Goal: Information Seeking & Learning: Learn about a topic

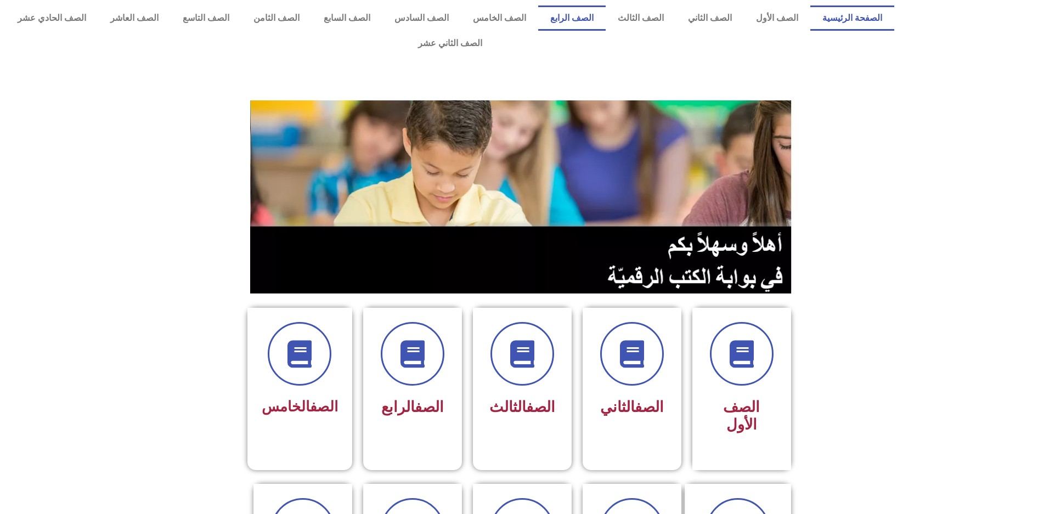
click at [581, 23] on link "الصف الرابع" at bounding box center [571, 17] width 67 height 25
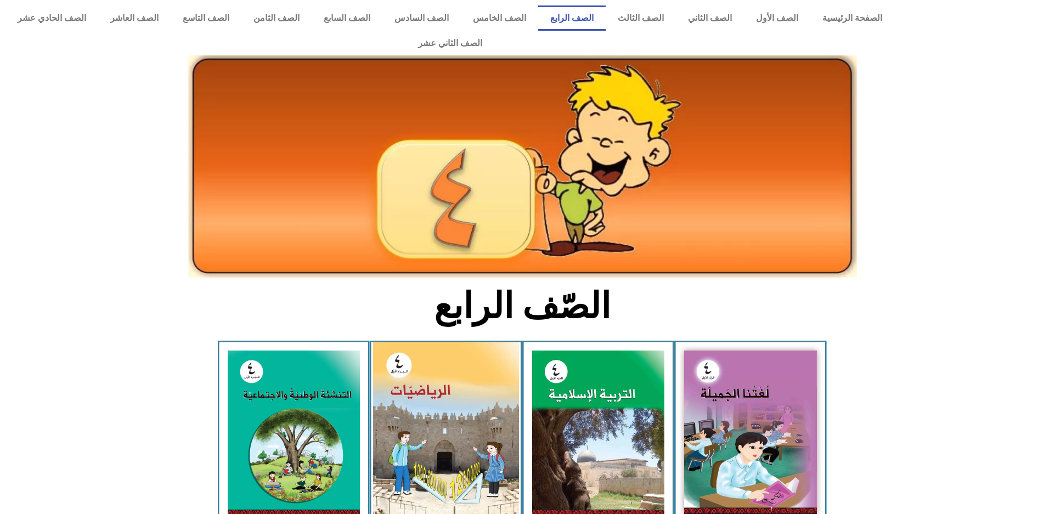
click at [457, 368] on img at bounding box center [446, 433] width 146 height 183
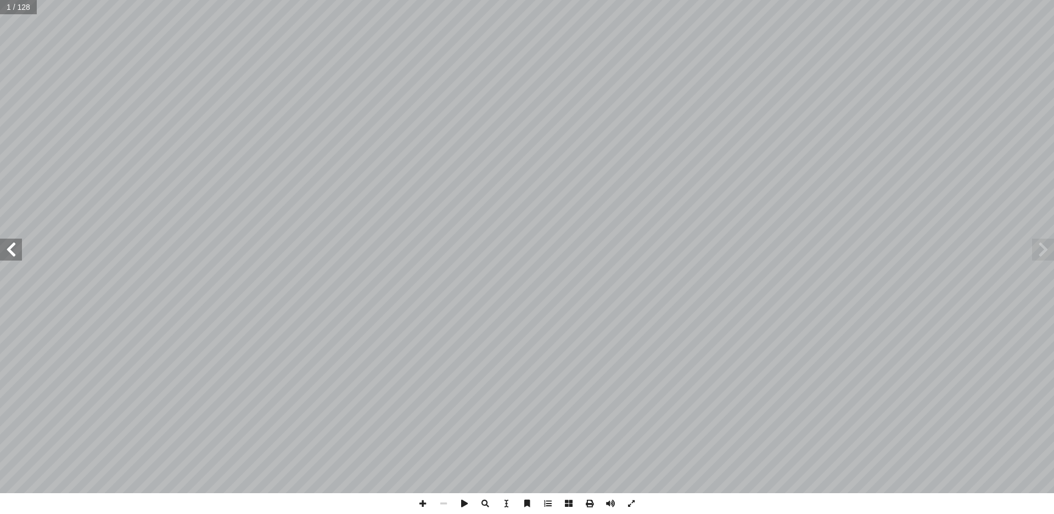
click at [1, 258] on span at bounding box center [11, 250] width 22 height 22
click at [3, 258] on span at bounding box center [11, 250] width 22 height 22
click at [5, 251] on span at bounding box center [11, 250] width 22 height 22
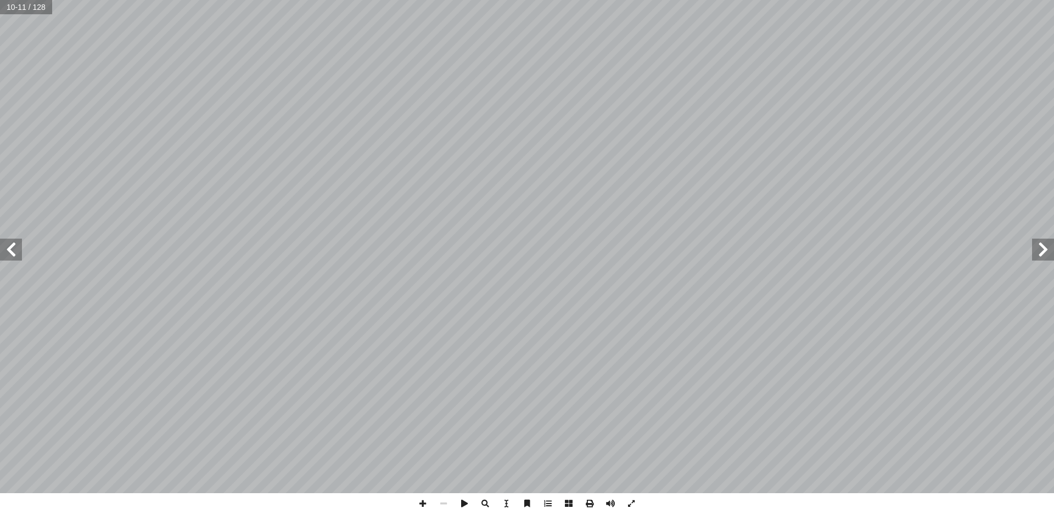
click at [5, 251] on span at bounding box center [11, 250] width 22 height 22
drag, startPoint x: 626, startPoint y: 505, endPoint x: 626, endPoint y: 561, distance: 56.5
click at [626, 505] on span at bounding box center [631, 503] width 21 height 21
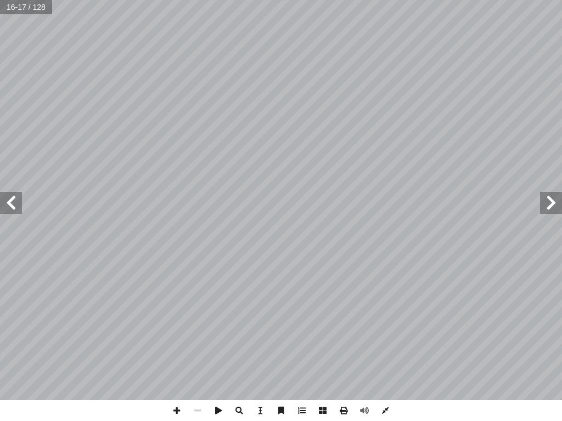
click at [391, 407] on span at bounding box center [385, 411] width 21 height 21
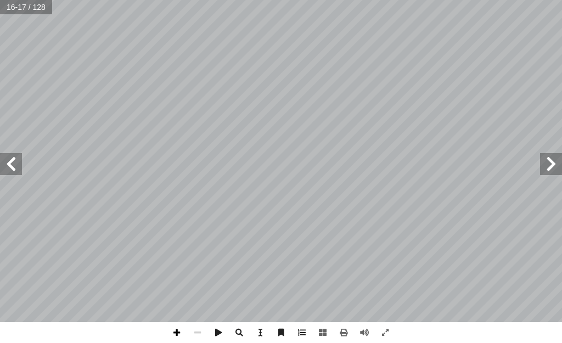
click at [183, 329] on span at bounding box center [176, 332] width 21 height 21
click at [14, 174] on span at bounding box center [11, 164] width 22 height 22
click at [3, 167] on span at bounding box center [11, 164] width 22 height 22
